Goal: Task Accomplishment & Management: Use online tool/utility

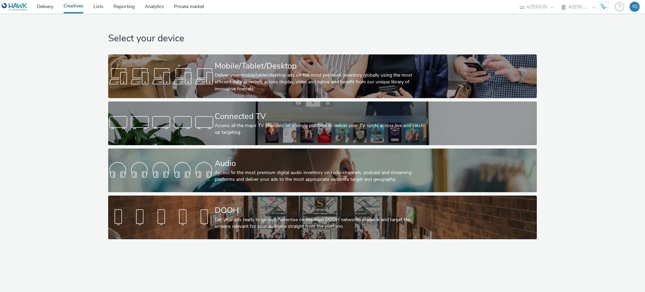
select select "ac009755-aa48-4799-8050-7a339a378eb8"
select select "79162ed7-0017-4339-93b0-3399b708648f"
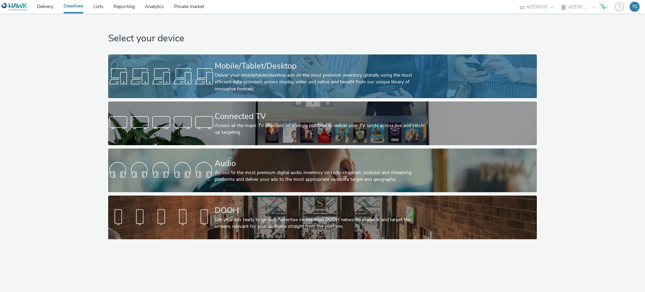
click at [302, 73] on div "Deliver your mobile/tablet/desktop ads on the most premium inventory globally u…" at bounding box center [321, 82] width 213 height 21
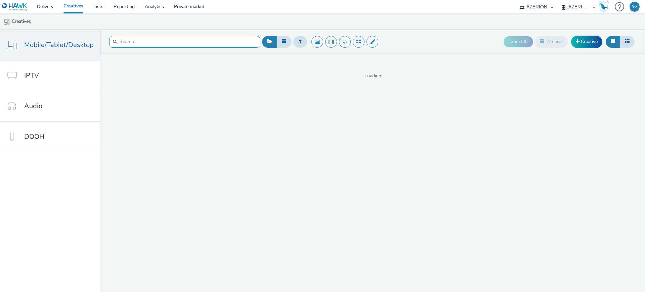
click at [157, 44] on input "text" at bounding box center [184, 42] width 151 height 12
paste input "AssoServiceDeProvenceDeux-SaintHilaire_Celtra Tag_[DATE]"
type input "AssoServiceDeProvenceDeux-SaintHilaire_Celtra Tag_[DATE]"
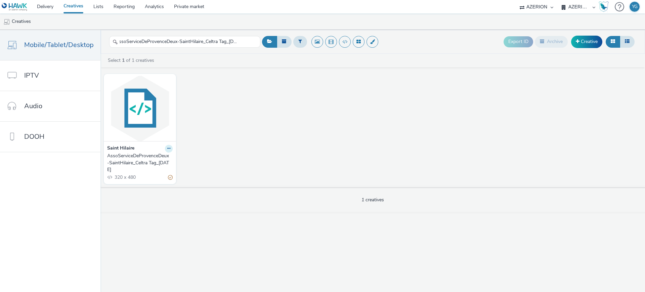
click at [167, 149] on icon at bounding box center [168, 149] width 3 height 4
click at [144, 99] on img at bounding box center [140, 109] width 69 height 66
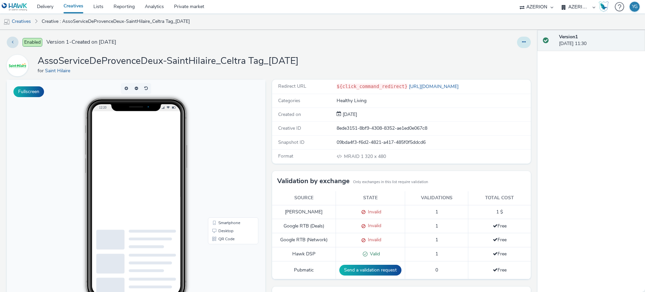
click at [520, 43] on button at bounding box center [524, 42] width 14 height 11
click at [503, 54] on link "Edit" at bounding box center [506, 55] width 50 height 13
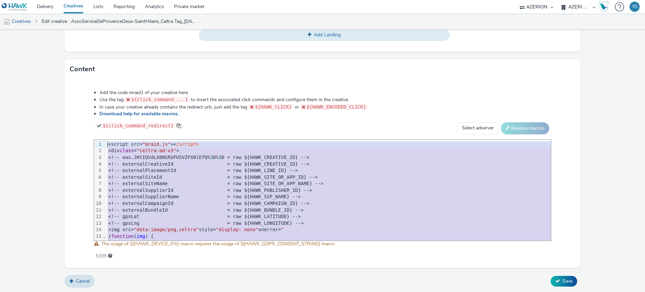
drag, startPoint x: 128, startPoint y: 228, endPoint x: 88, endPoint y: 127, distance: 108.6
click at [88, 127] on div "Add the code mraid1 of your creative here. Use the tag ${click_command_...} to …" at bounding box center [323, 171] width 506 height 172
copy div "<script src= "mraid.js" >< /script> <div class = "celtra-ad-v3" > <!-- eas.JHtI…"
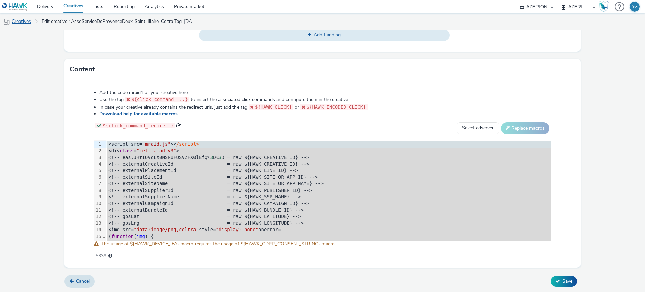
click at [21, 19] on link "Creatives" at bounding box center [17, 21] width 34 height 16
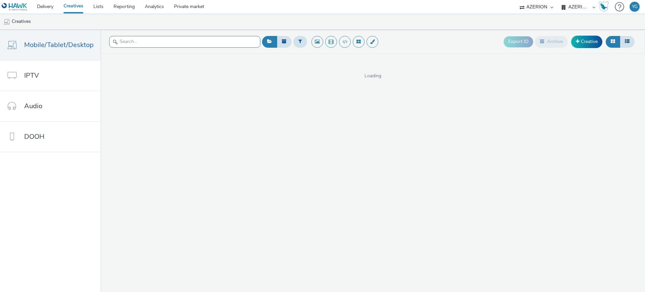
click at [187, 44] on input "text" at bounding box center [184, 42] width 151 height 12
paste input "FR_CMIMedia_AssoServiceDeProvenceDeux-SaintHilaire_Interstitiel_HTML_[DATE]"
type input "FR_CMIMedia_AssoServiceDeProvenceDeux-SaintHilaire_Interstitiel_HTML_[DATE]"
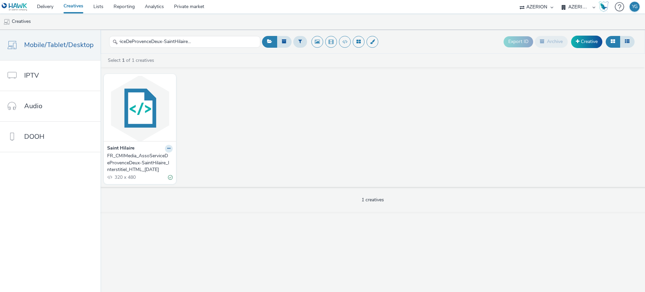
click at [147, 158] on div "FR_CMIMedia_AssoServiceDeProvenceDeux-SaintHilaire_Interstitiel_HTML_[DATE]" at bounding box center [138, 163] width 63 height 21
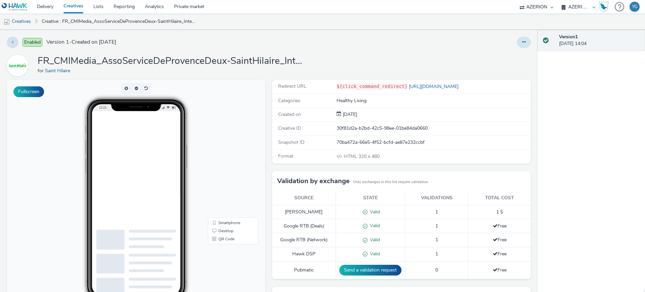
click at [517, 45] on button at bounding box center [524, 42] width 14 height 11
click at [508, 58] on link "Edit" at bounding box center [506, 55] width 50 height 13
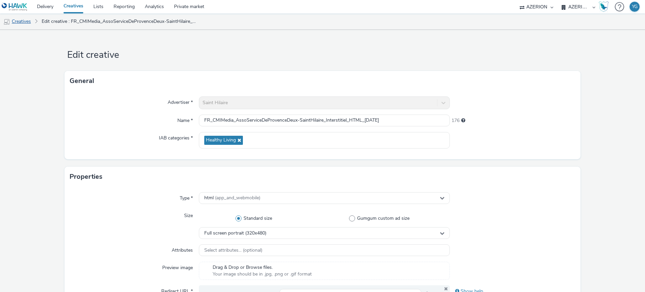
click at [26, 21] on link "Creatives" at bounding box center [17, 21] width 34 height 16
